Goal: Transaction & Acquisition: Purchase product/service

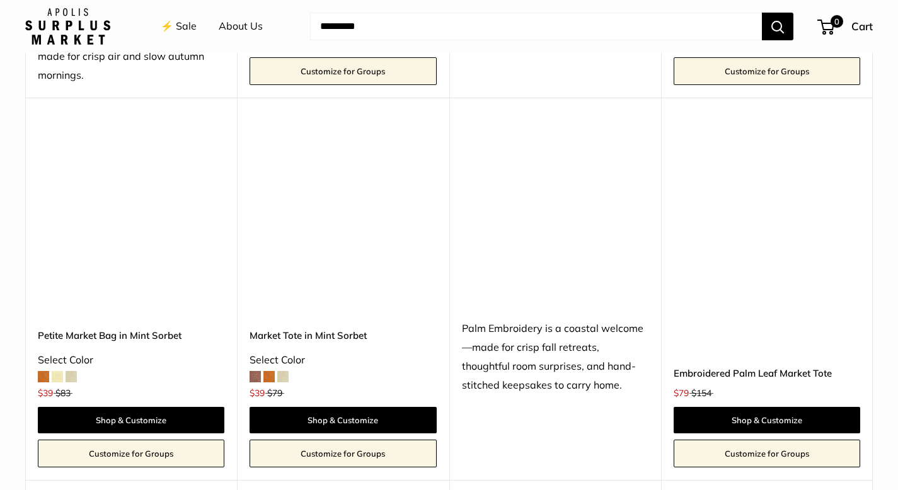
scroll to position [894, 0]
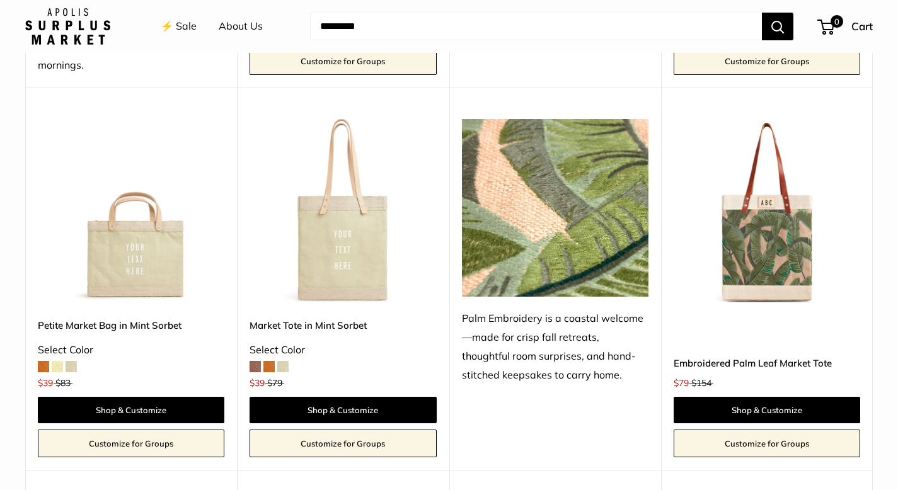
click at [57, 369] on span at bounding box center [57, 366] width 11 height 11
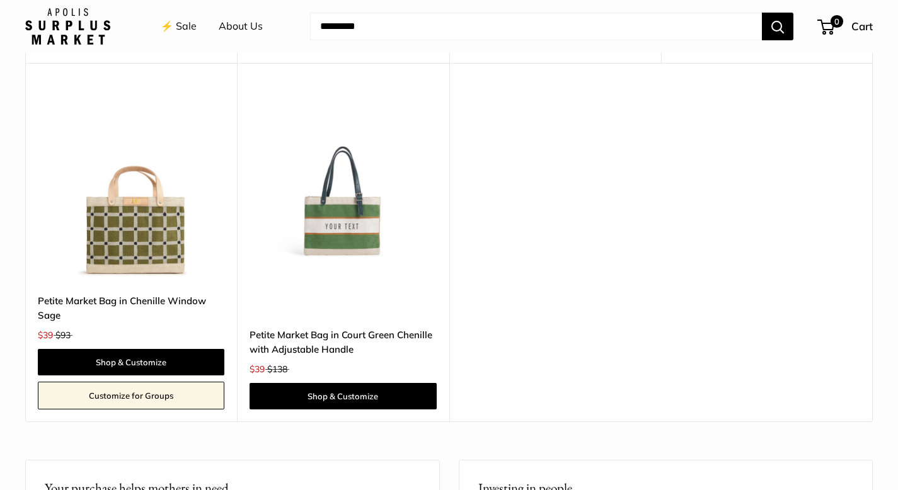
scroll to position [2472, 0]
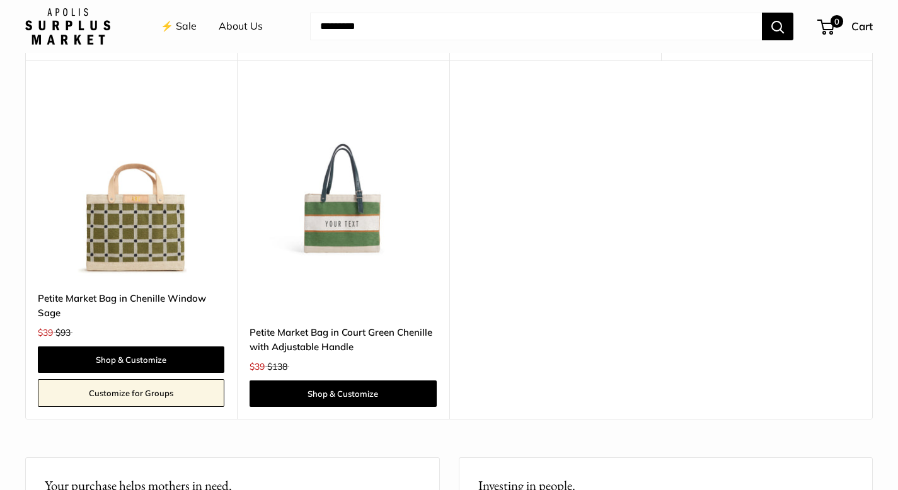
click at [0, 0] on img at bounding box center [0, 0] width 0 height 0
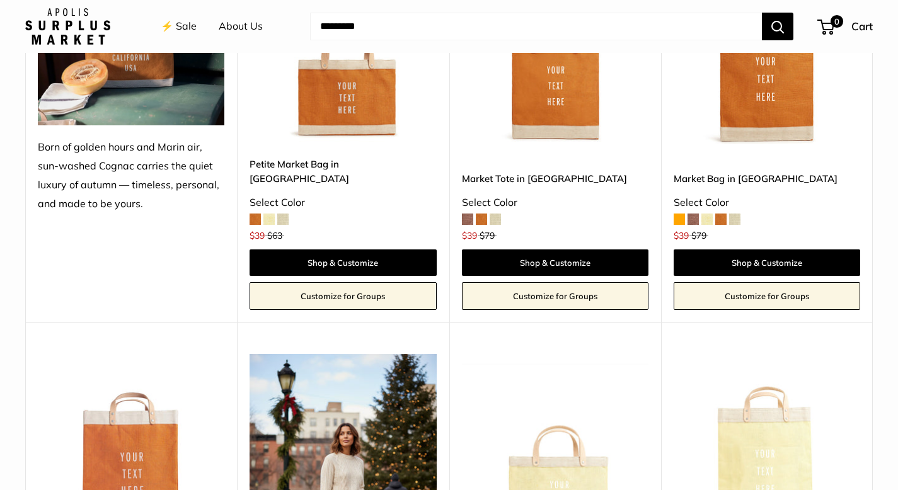
scroll to position [1264, 0]
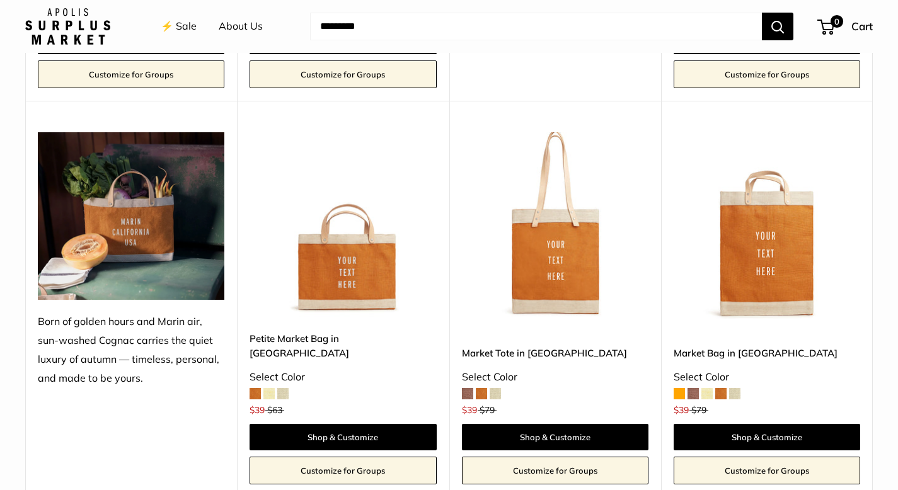
click at [0, 0] on img at bounding box center [0, 0] width 0 height 0
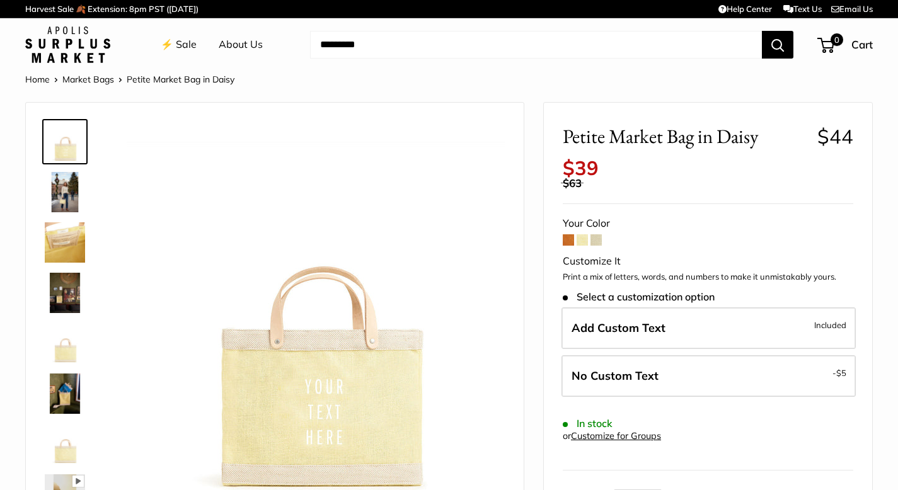
click at [596, 247] on form "Your Color Customize It Print a mix of letters, words, and numbers to make it u…" at bounding box center [708, 387] width 291 height 346
click at [594, 239] on span at bounding box center [596, 239] width 11 height 11
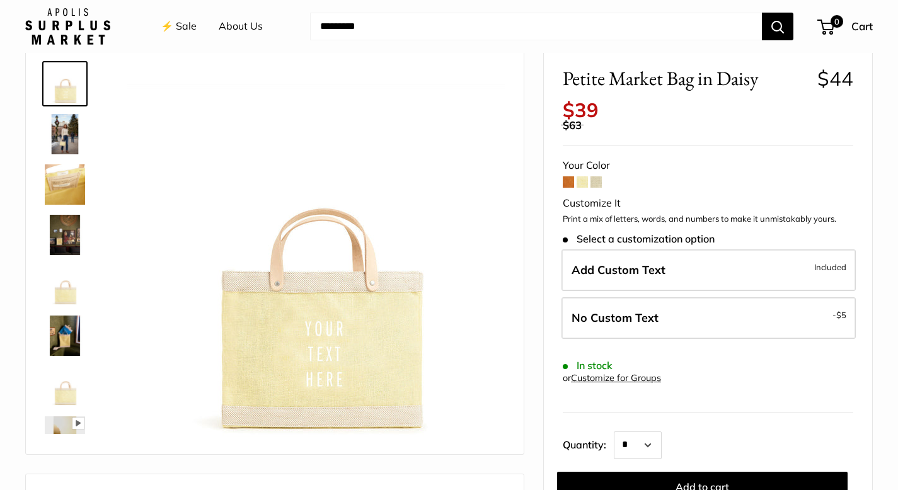
scroll to position [70, 0]
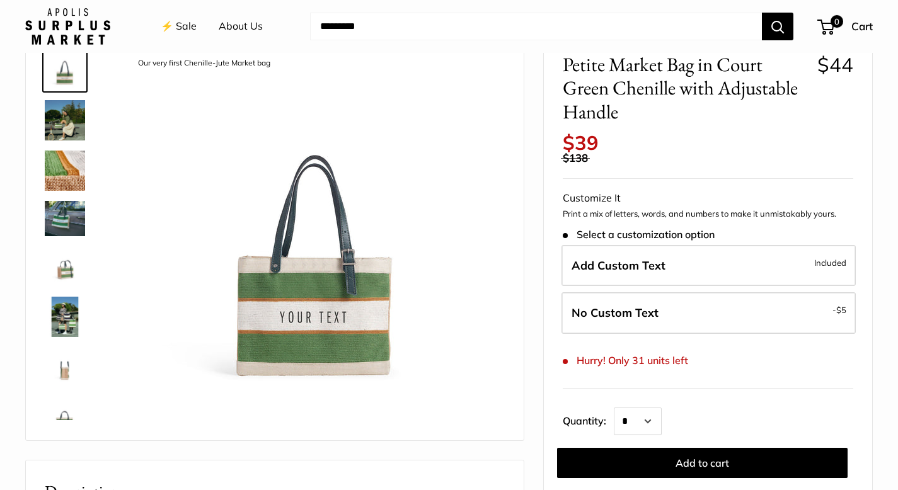
scroll to position [93, 0]
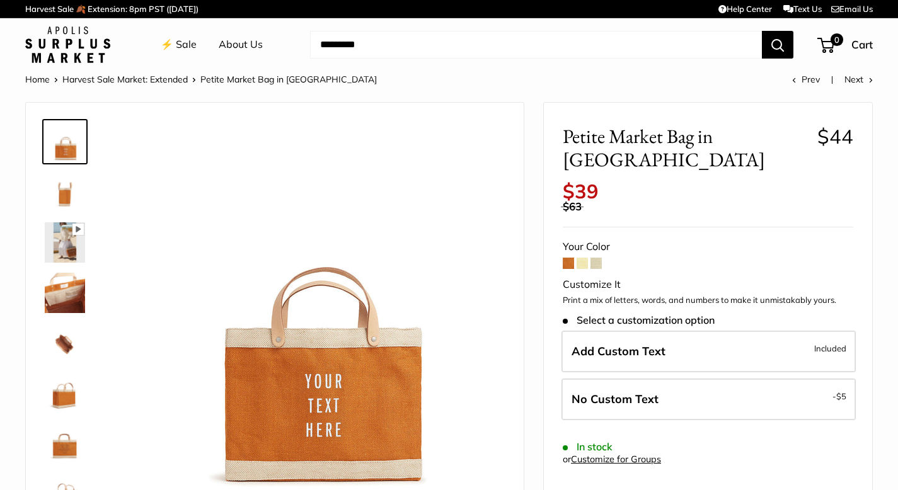
click at [77, 237] on img at bounding box center [65, 242] width 40 height 40
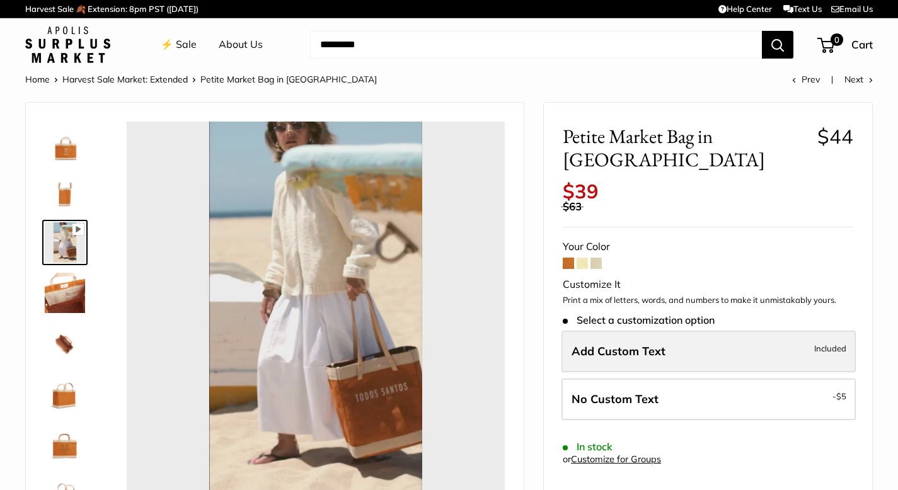
type input "*"
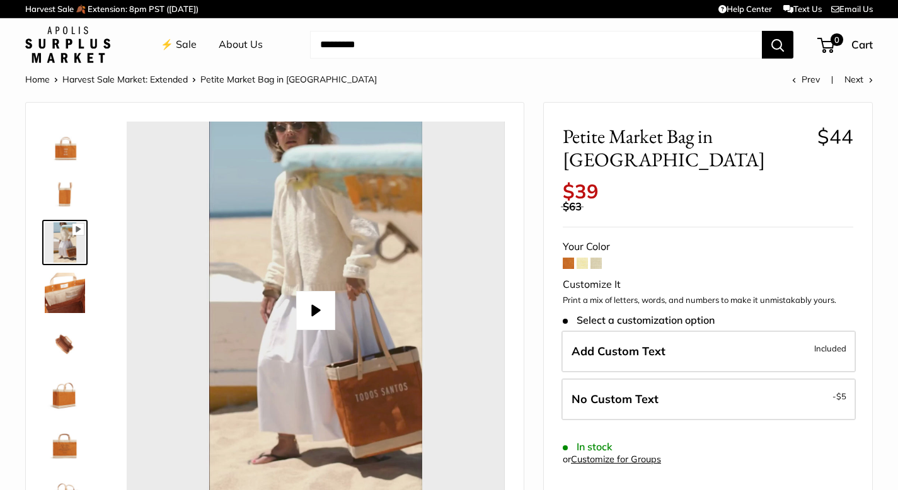
click at [178, 43] on link "⚡️ Sale" at bounding box center [179, 44] width 36 height 19
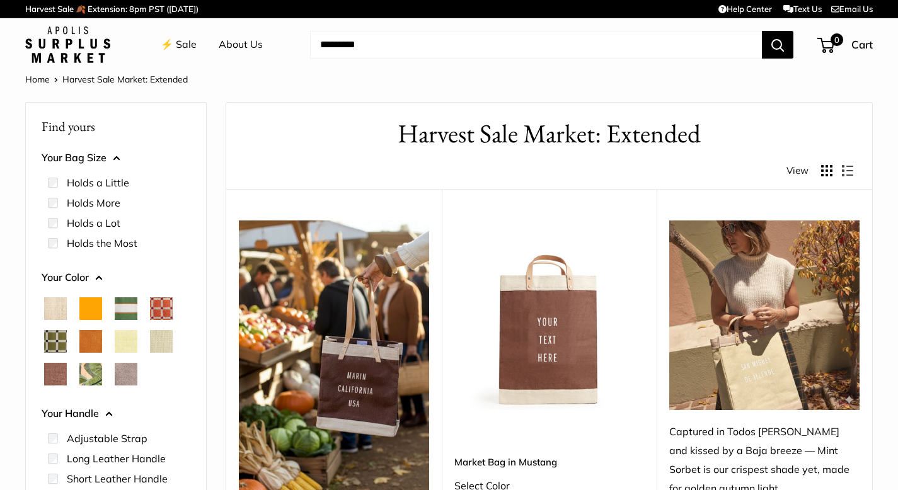
click at [38, 11] on link "Harvest Sale 🍂 Extension: 8pm PST ([DATE])" at bounding box center [111, 8] width 173 height 21
click at [64, 40] on img at bounding box center [67, 44] width 85 height 37
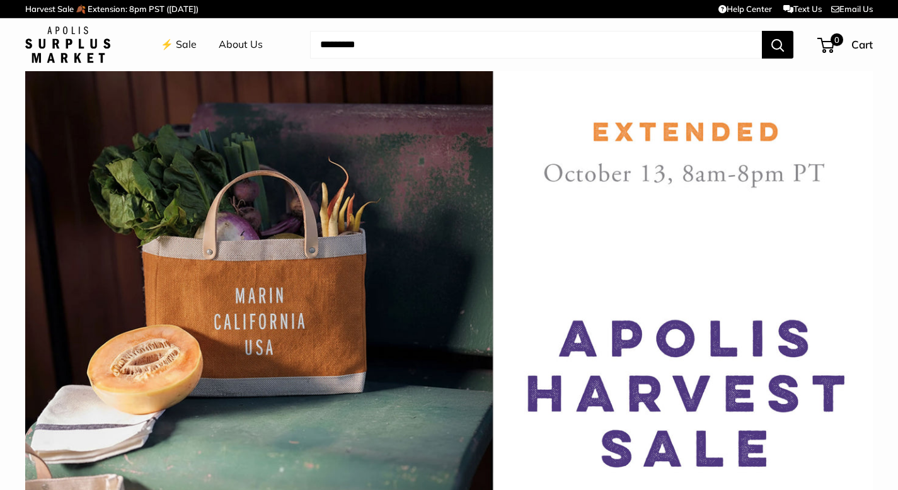
click at [343, 41] on input "Search..." at bounding box center [536, 45] width 452 height 28
